Goal: Information Seeking & Learning: Check status

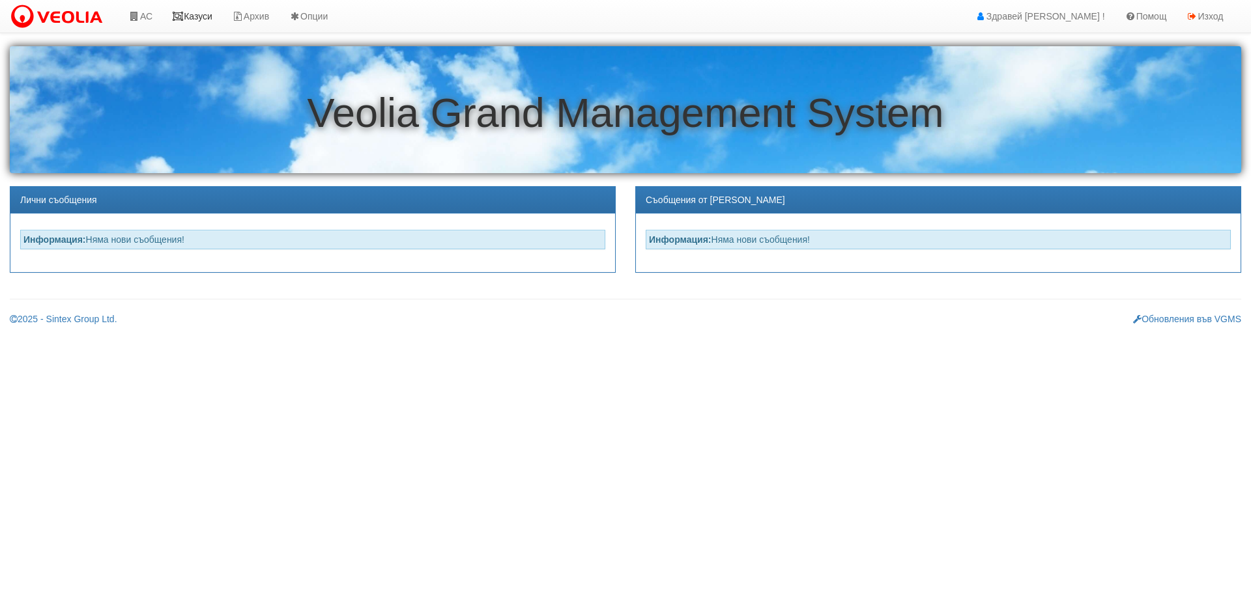
click at [197, 15] on link "Казуси" at bounding box center [192, 16] width 60 height 33
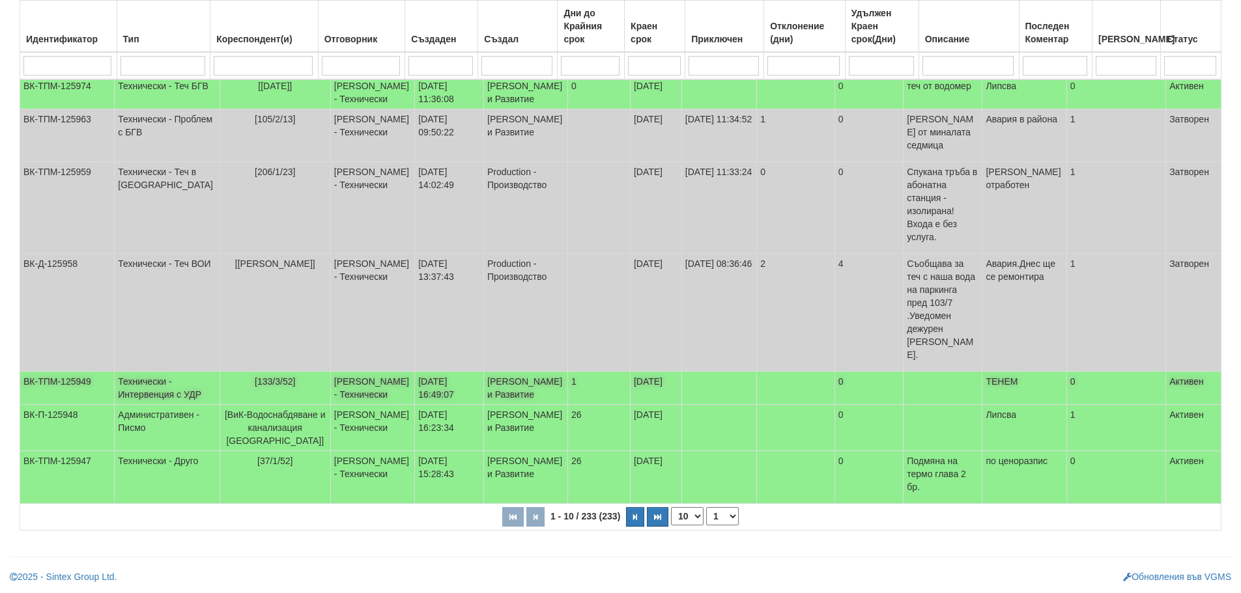
scroll to position [328, 0]
click at [634, 517] on icon "button" at bounding box center [635, 517] width 4 height 7
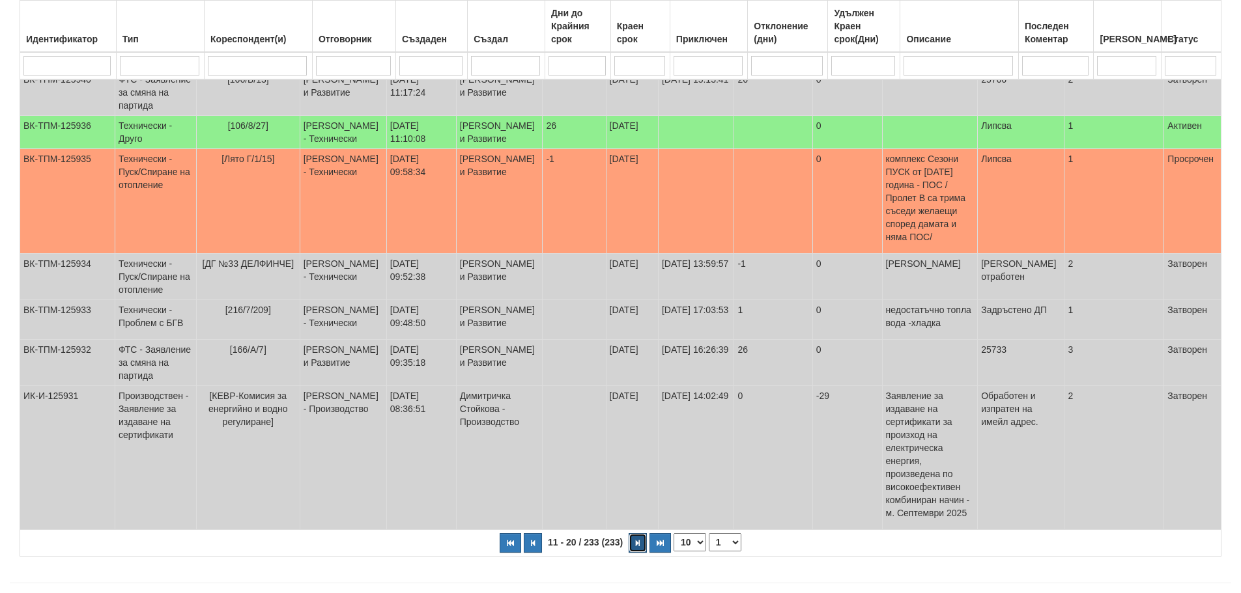
select select "2"
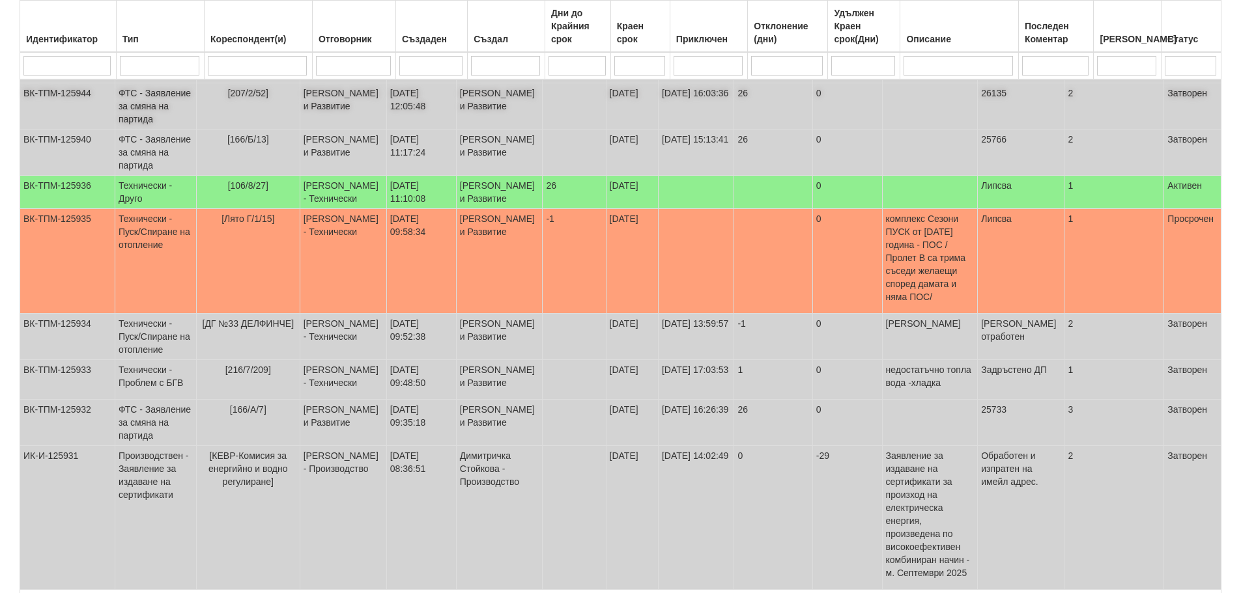
scroll to position [326, 0]
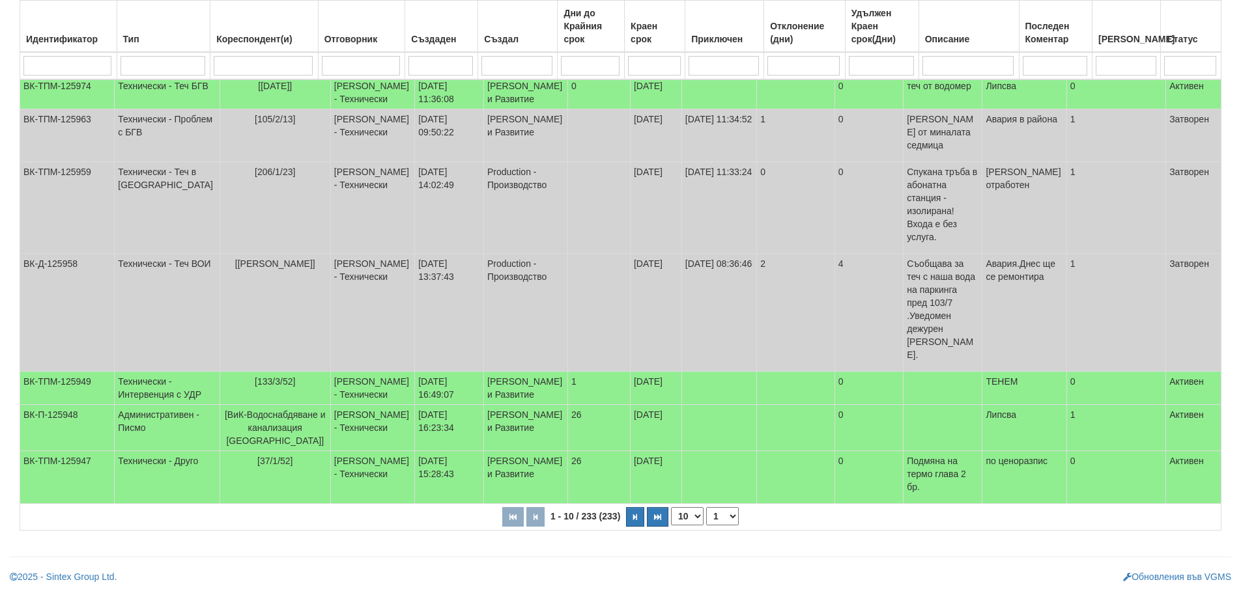
scroll to position [328, 0]
click at [634, 516] on icon "button" at bounding box center [635, 517] width 4 height 7
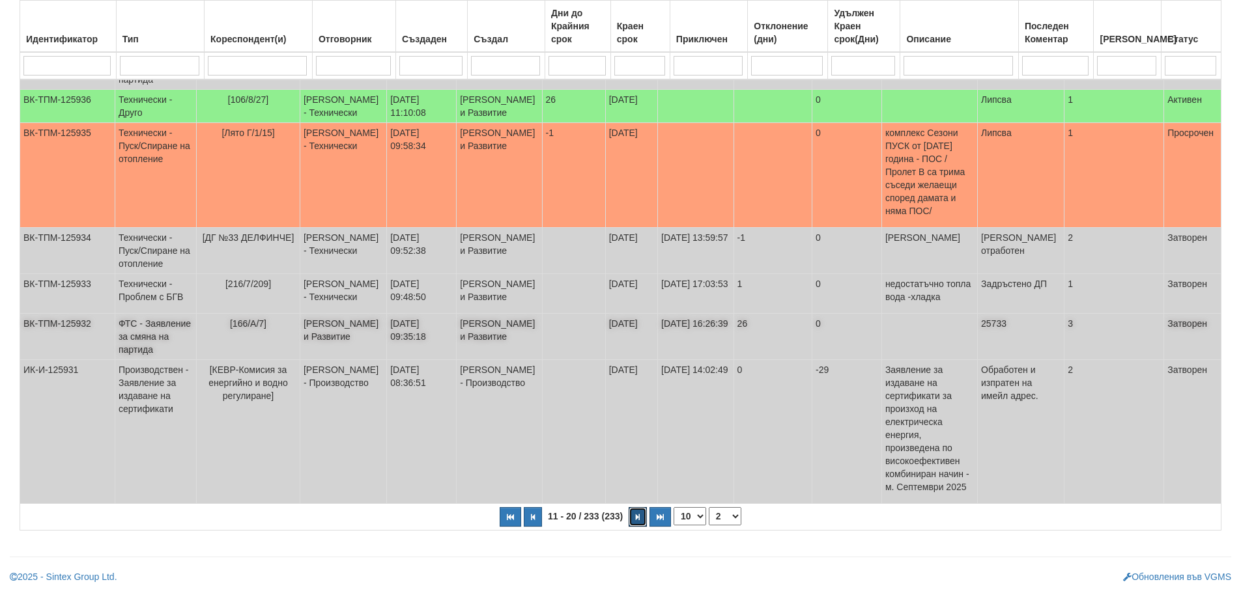
scroll to position [425, 0]
click at [638, 515] on icon "button" at bounding box center [638, 517] width 4 height 7
select select "3"
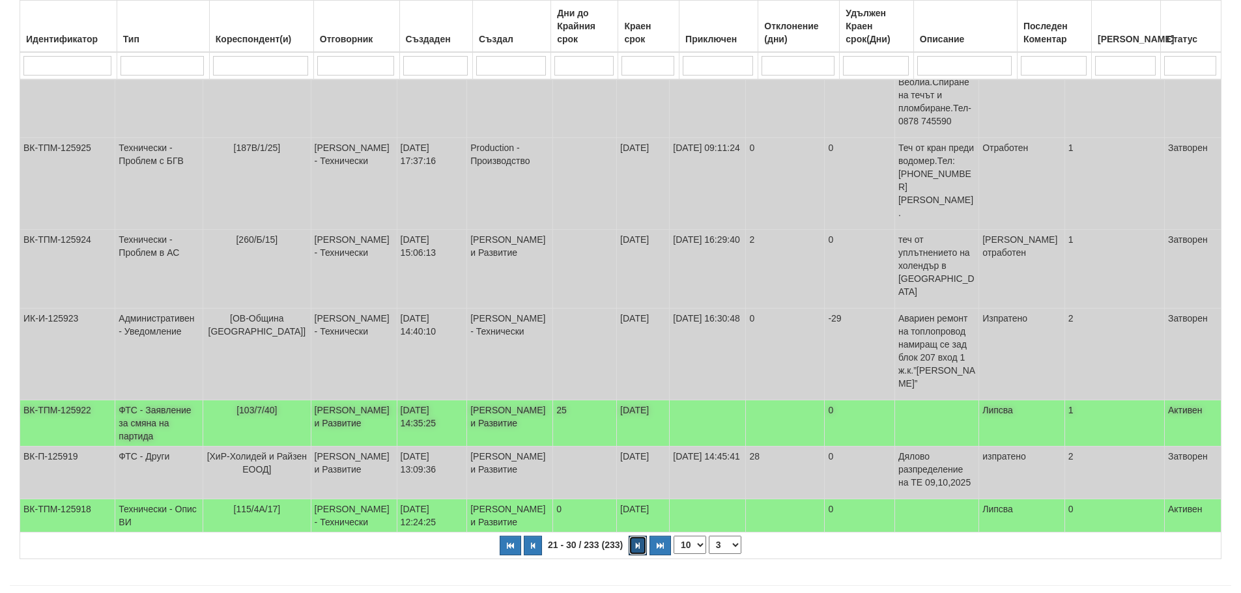
scroll to position [373, 0]
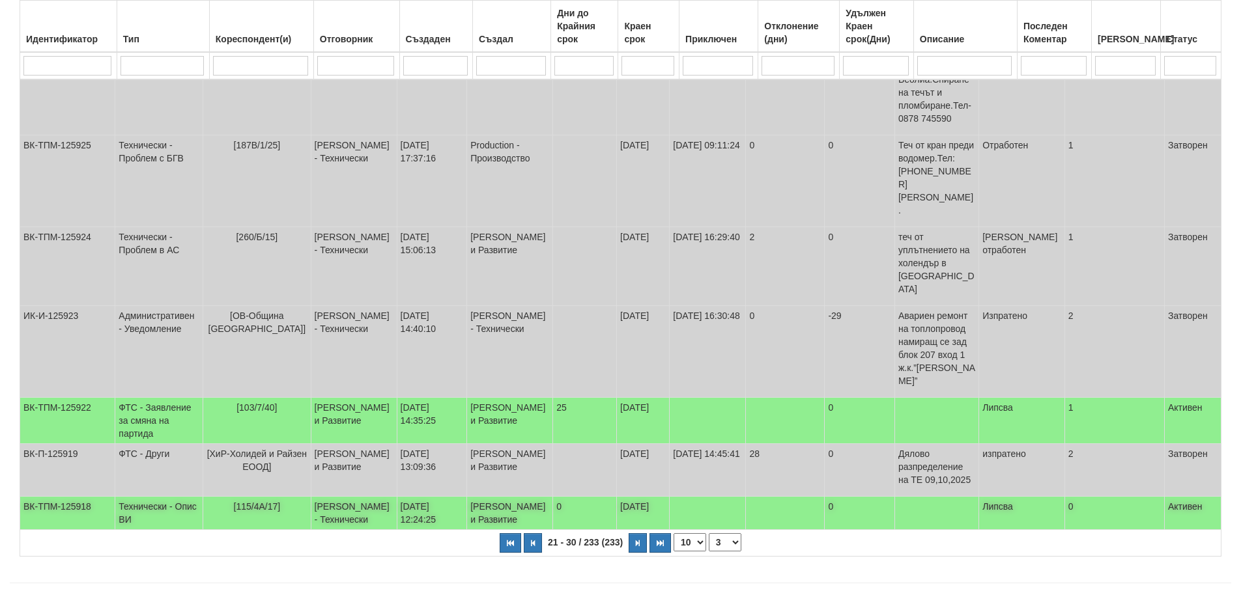
click at [389, 497] on td "[PERSON_NAME] - Технически" at bounding box center [354, 513] width 86 height 33
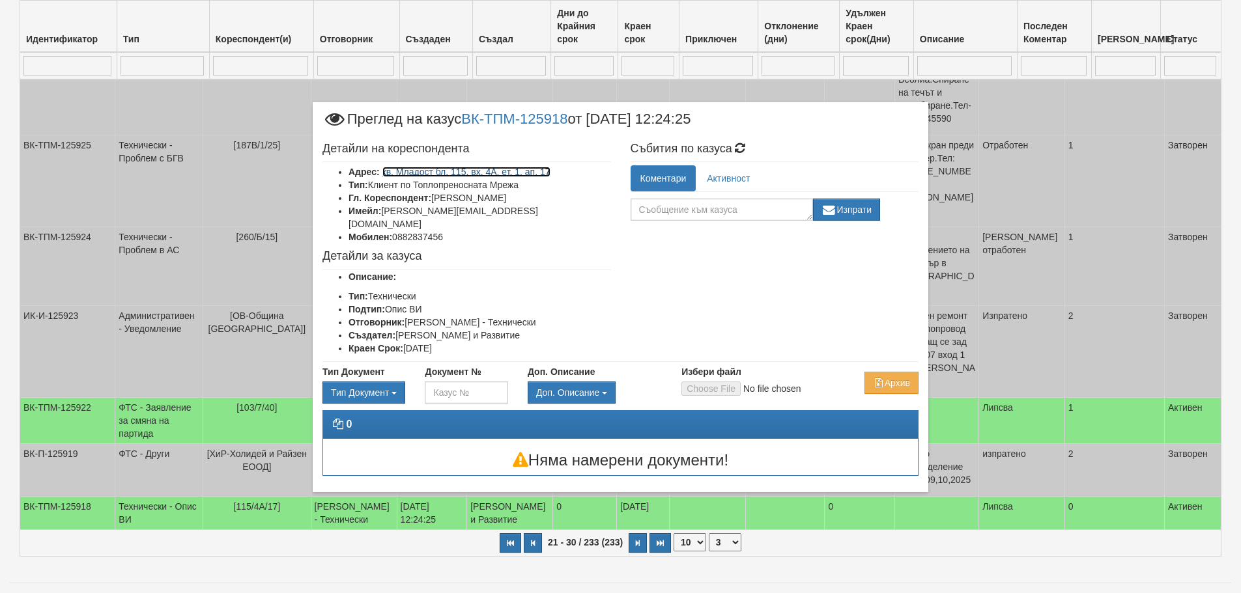
click at [526, 172] on link "кв. Младост бл. 115, вх. 4А, ет. 1, ап. 17" at bounding box center [466, 172] width 168 height 10
click at [905, 476] on button "Отказ" at bounding box center [895, 472] width 46 height 21
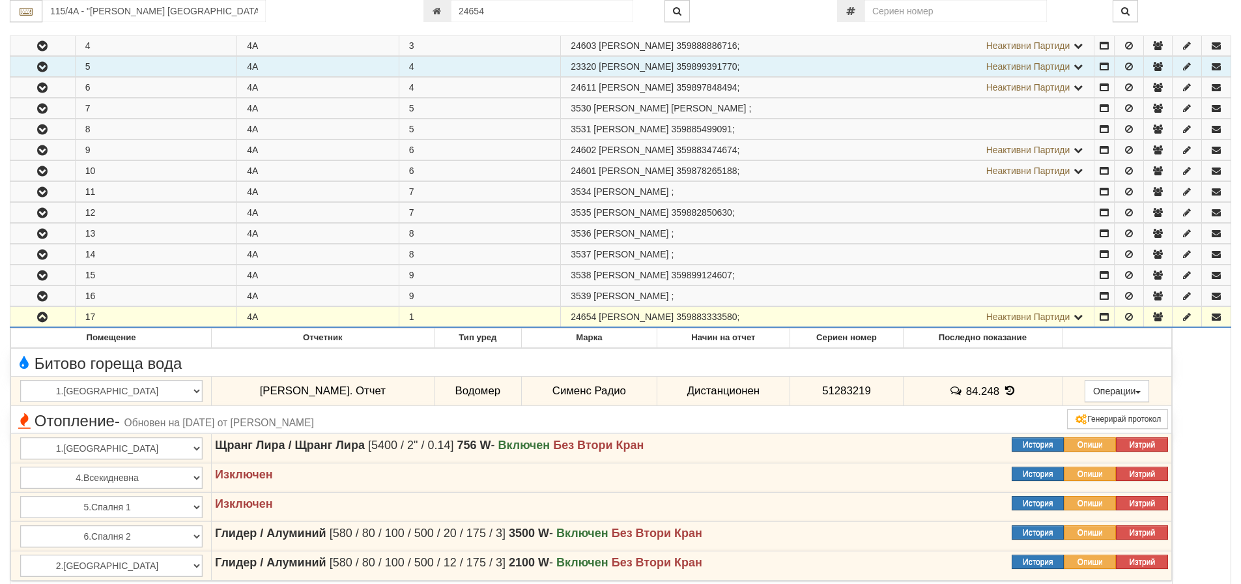
scroll to position [391, 0]
